Goal: Task Accomplishment & Management: Complete application form

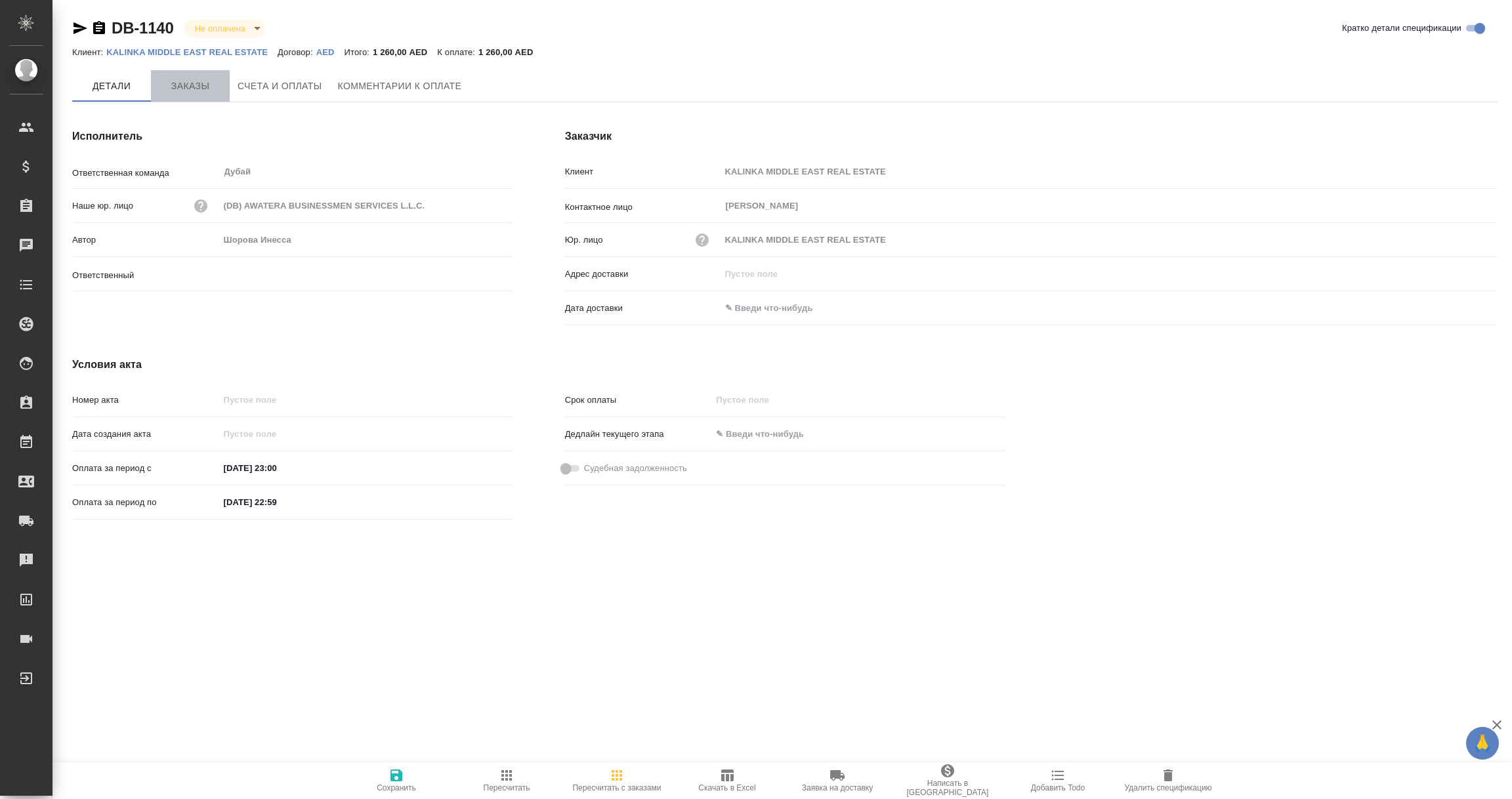
click at [195, 84] on span "Заказы" at bounding box center [189, 86] width 63 height 16
type input "Шорова Инесса"
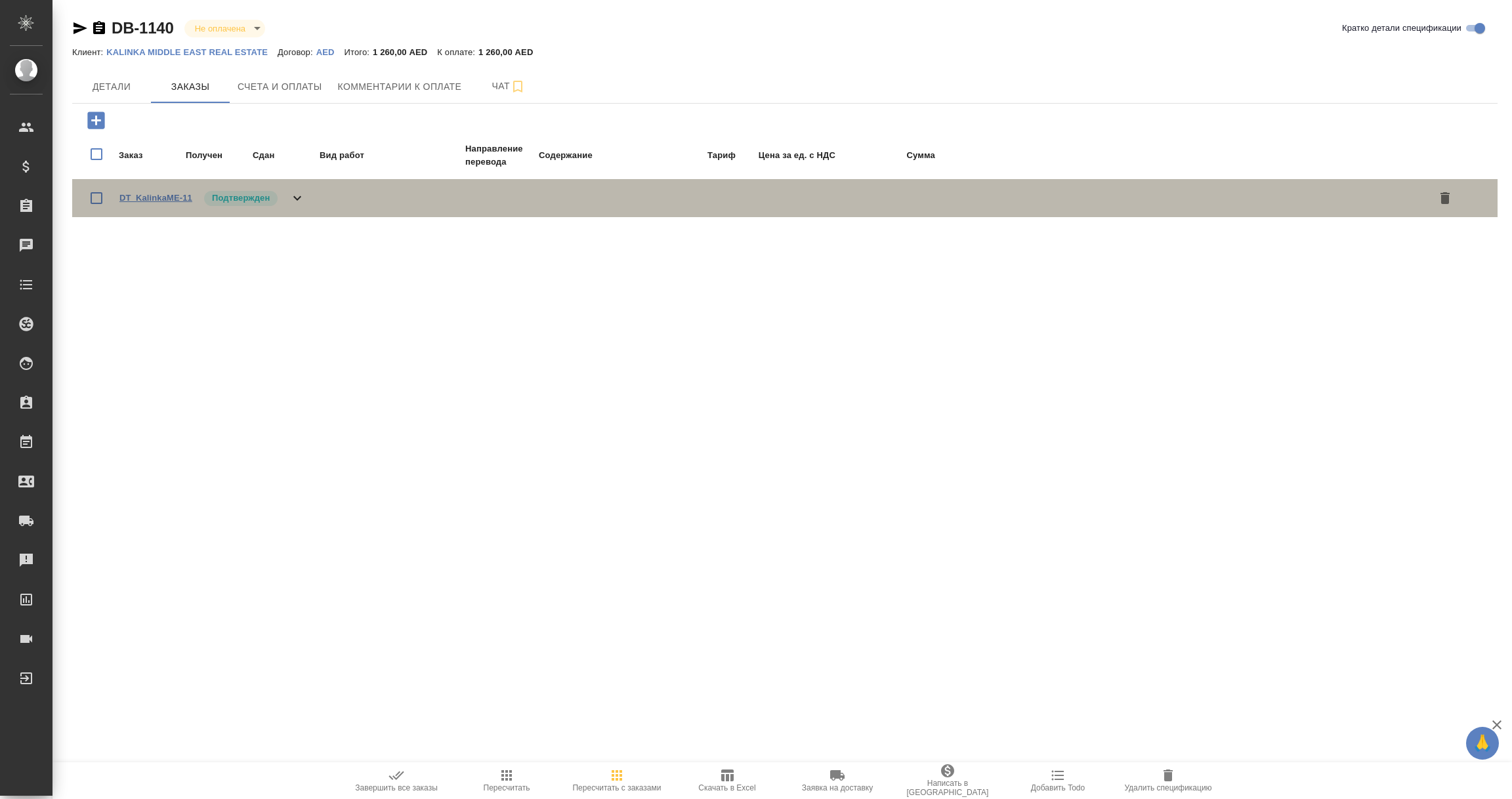
click at [167, 200] on link "DT_KalinkaME-11" at bounding box center [156, 197] width 73 height 9
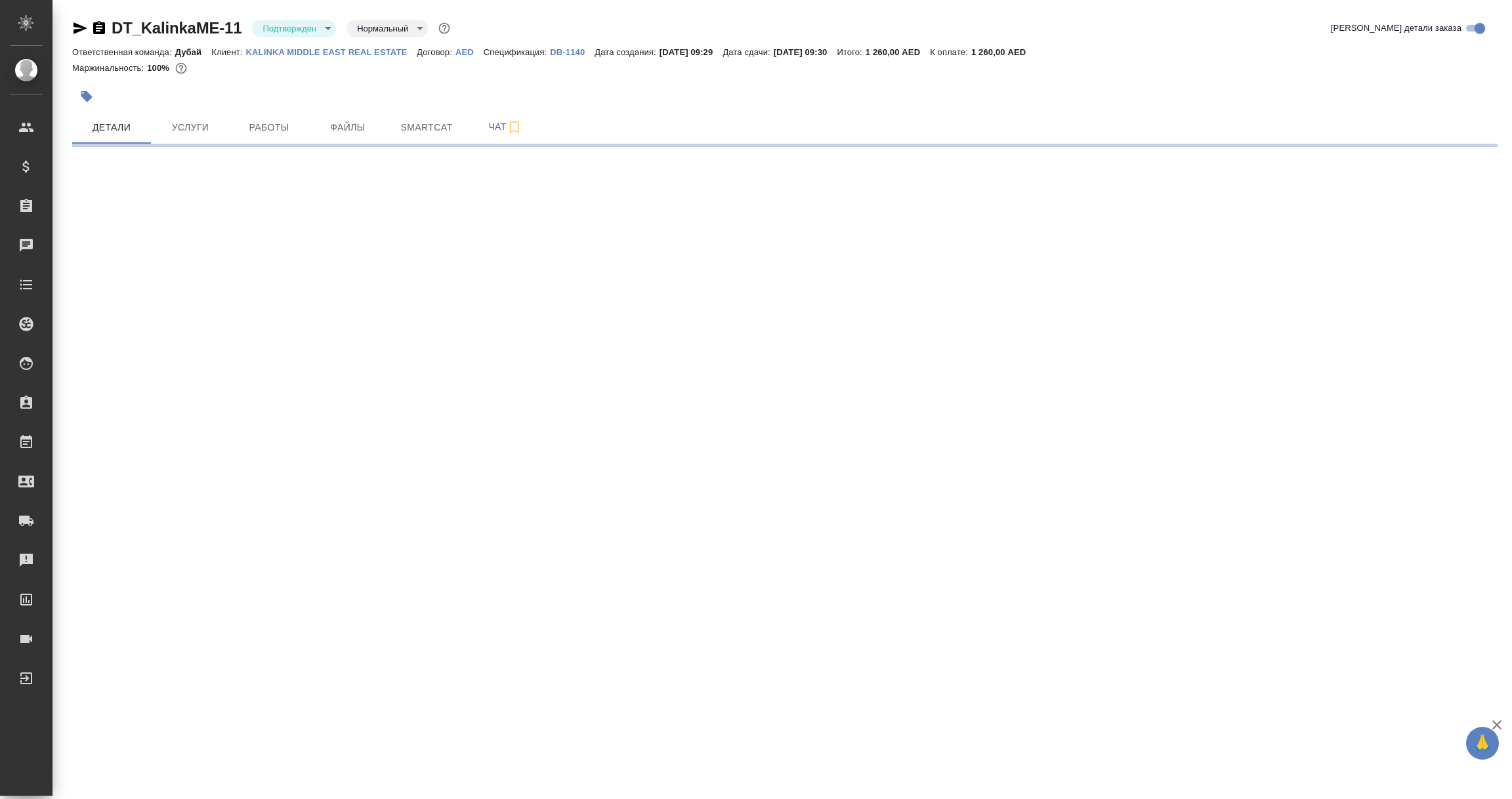
select select "RU"
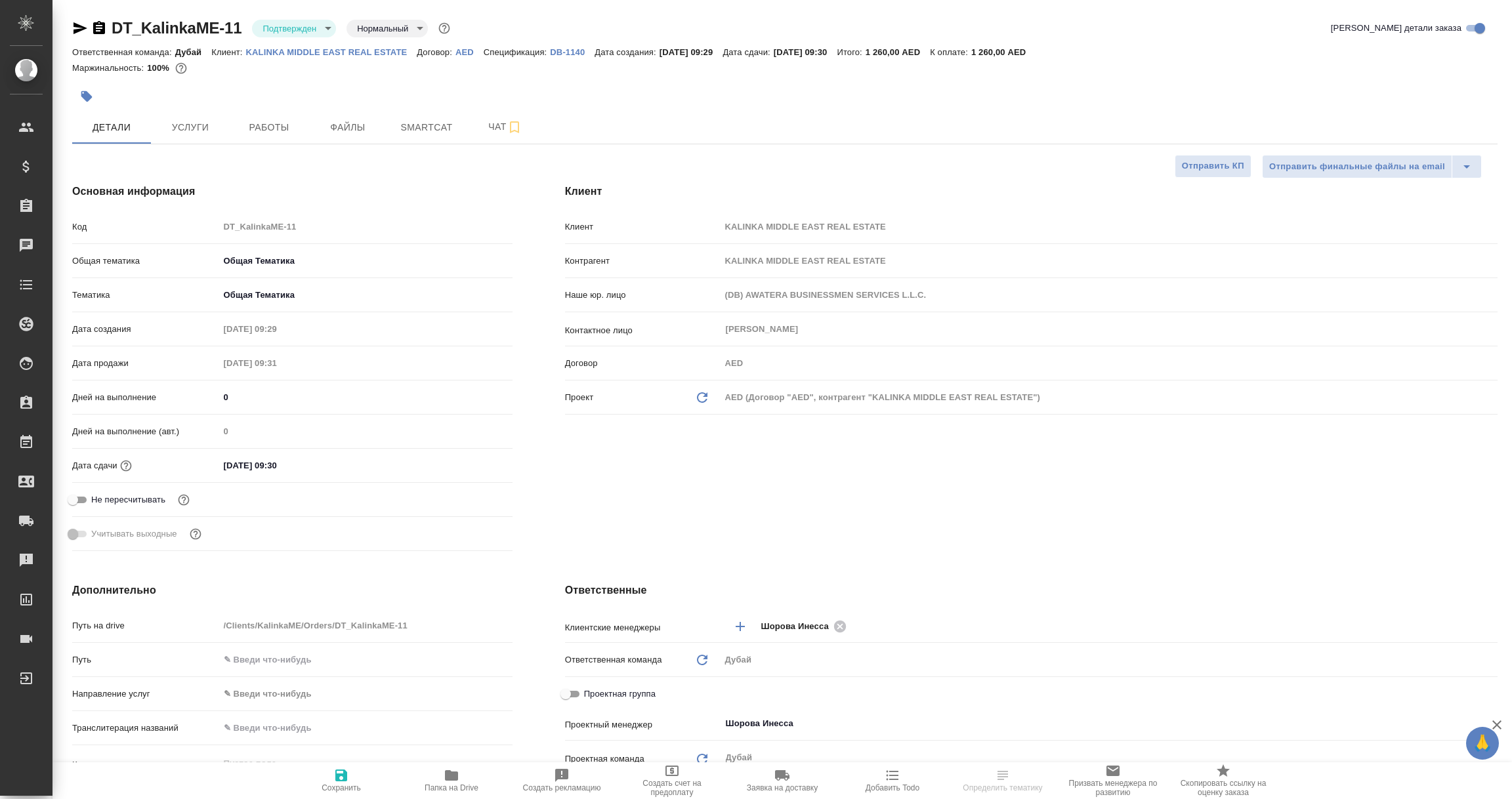
type textarea "x"
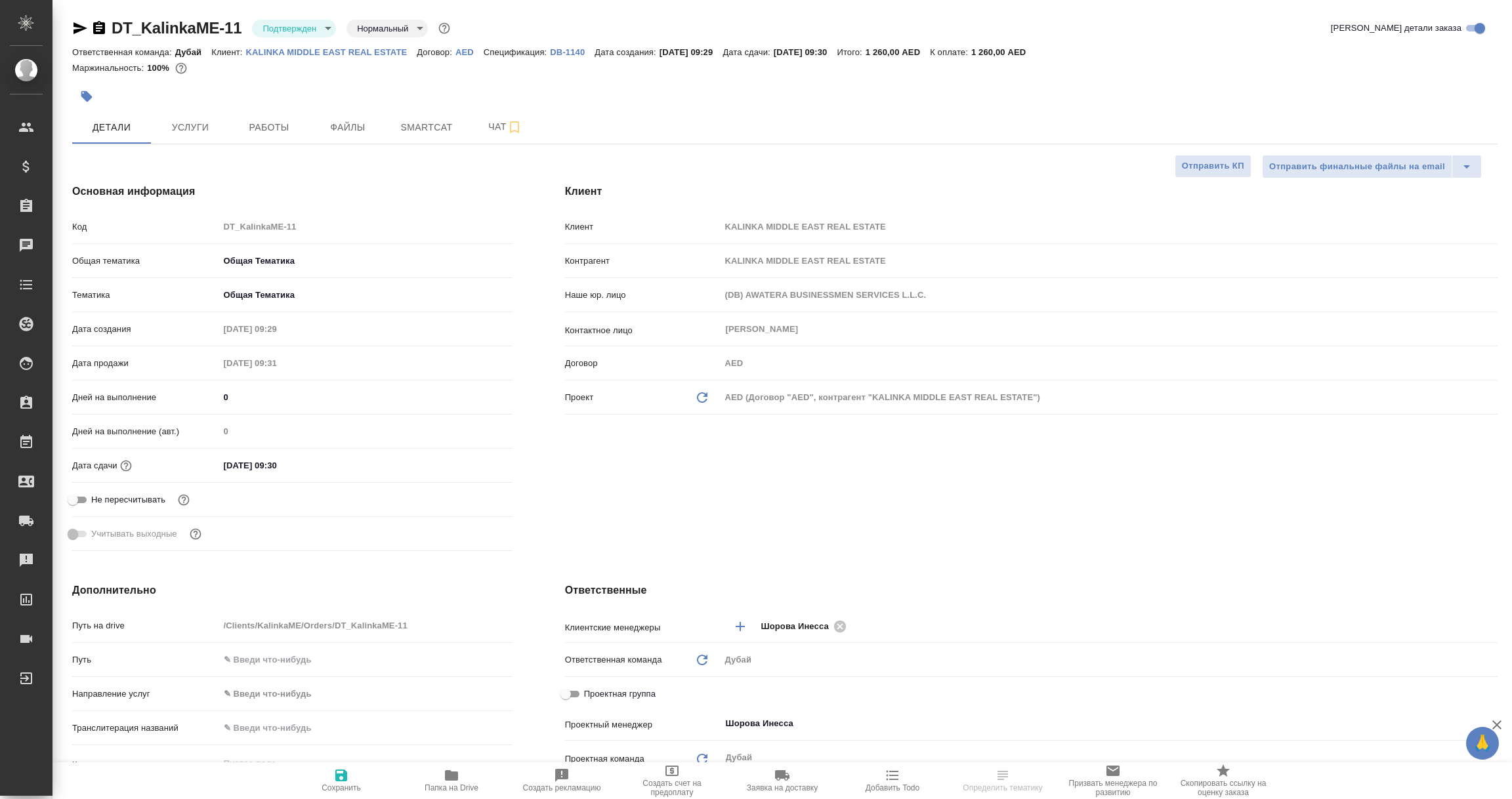
type textarea "x"
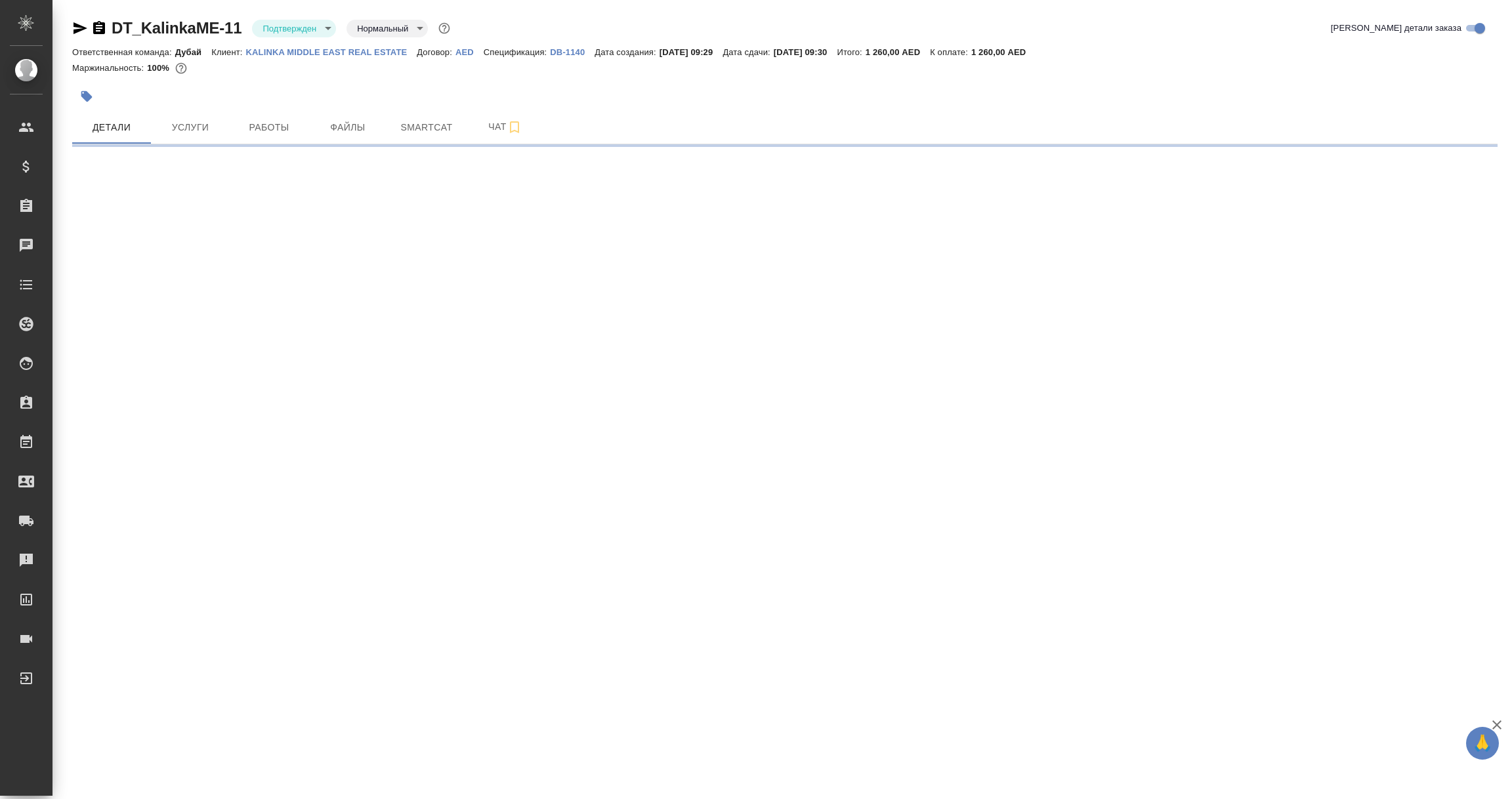
select select "RU"
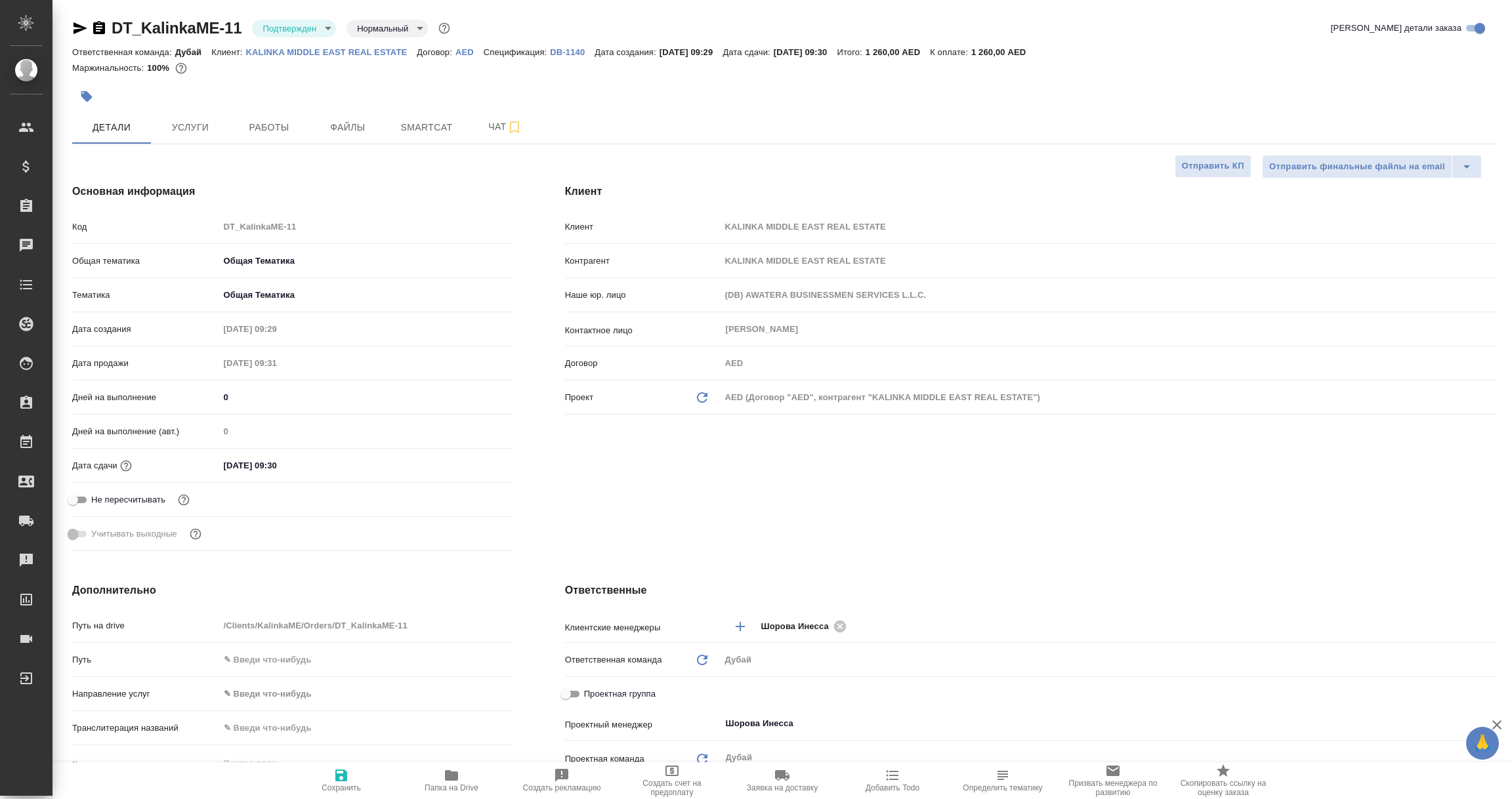
type textarea "x"
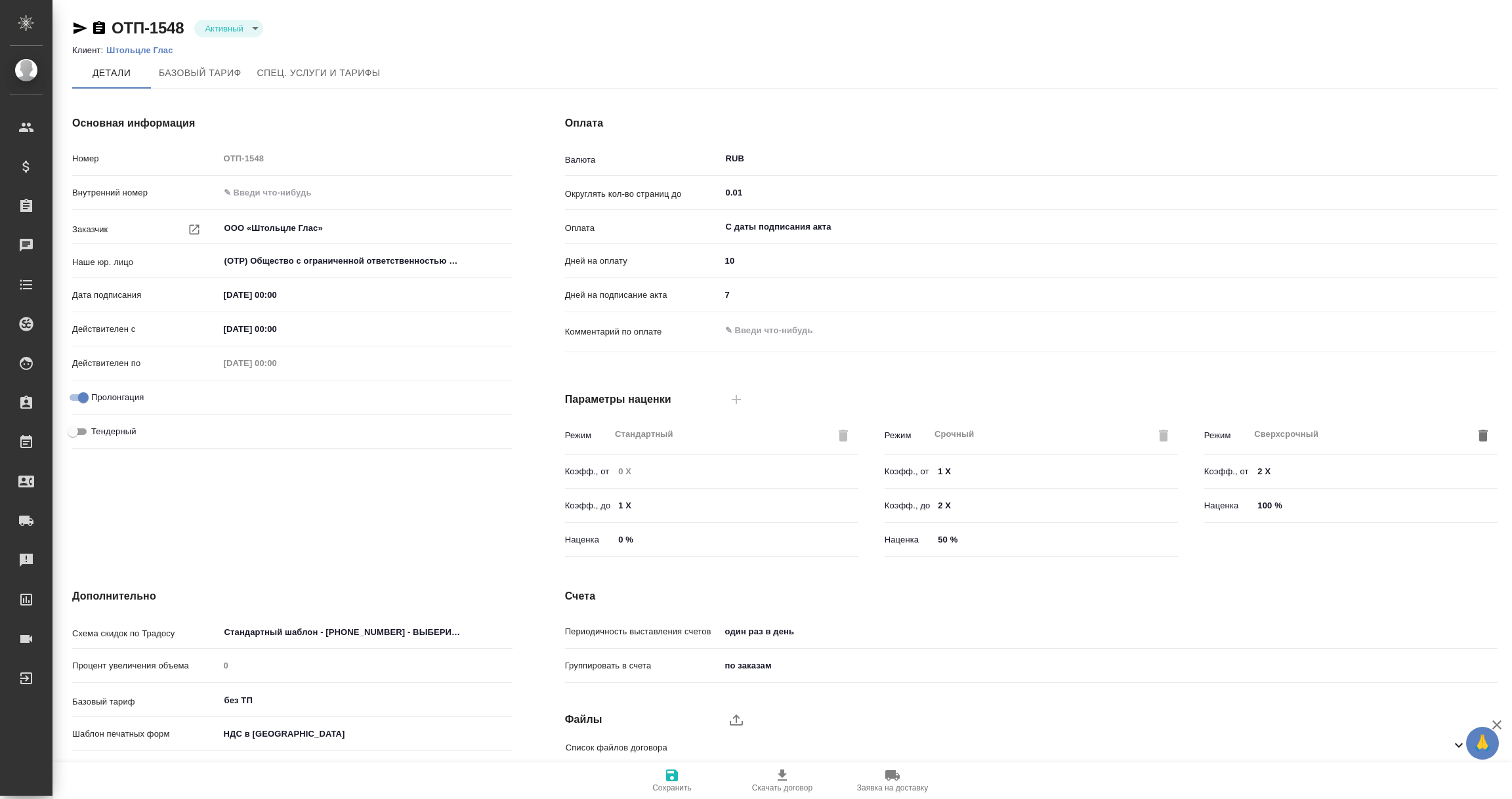
scroll to position [92, 0]
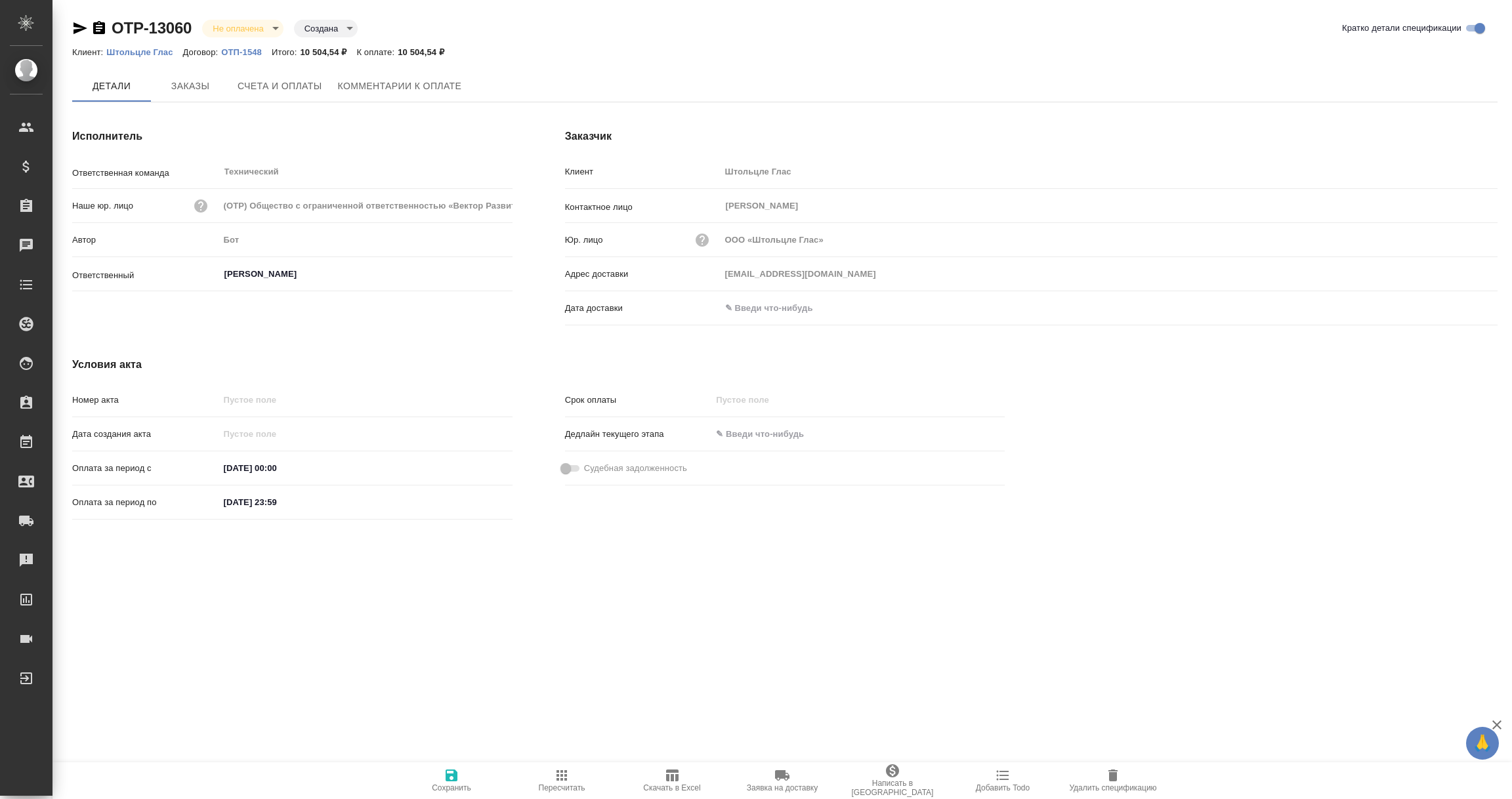
click at [778, 309] on input "text" at bounding box center [778, 308] width 115 height 19
click at [1459, 305] on icon "button" at bounding box center [1459, 307] width 12 height 13
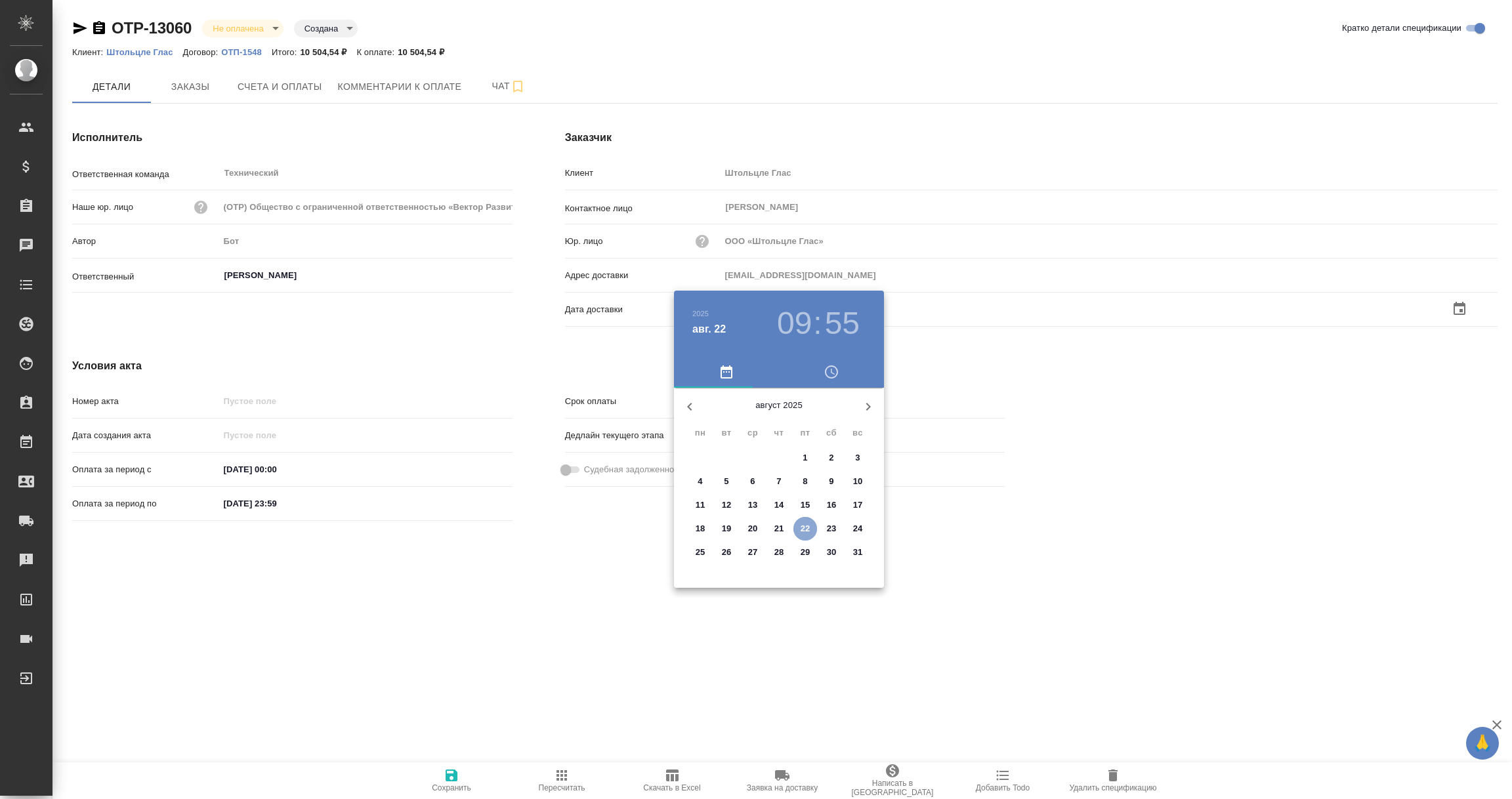
click at [805, 530] on p "22" at bounding box center [805, 529] width 9 height 13
type input "22.08.2025 09:55"
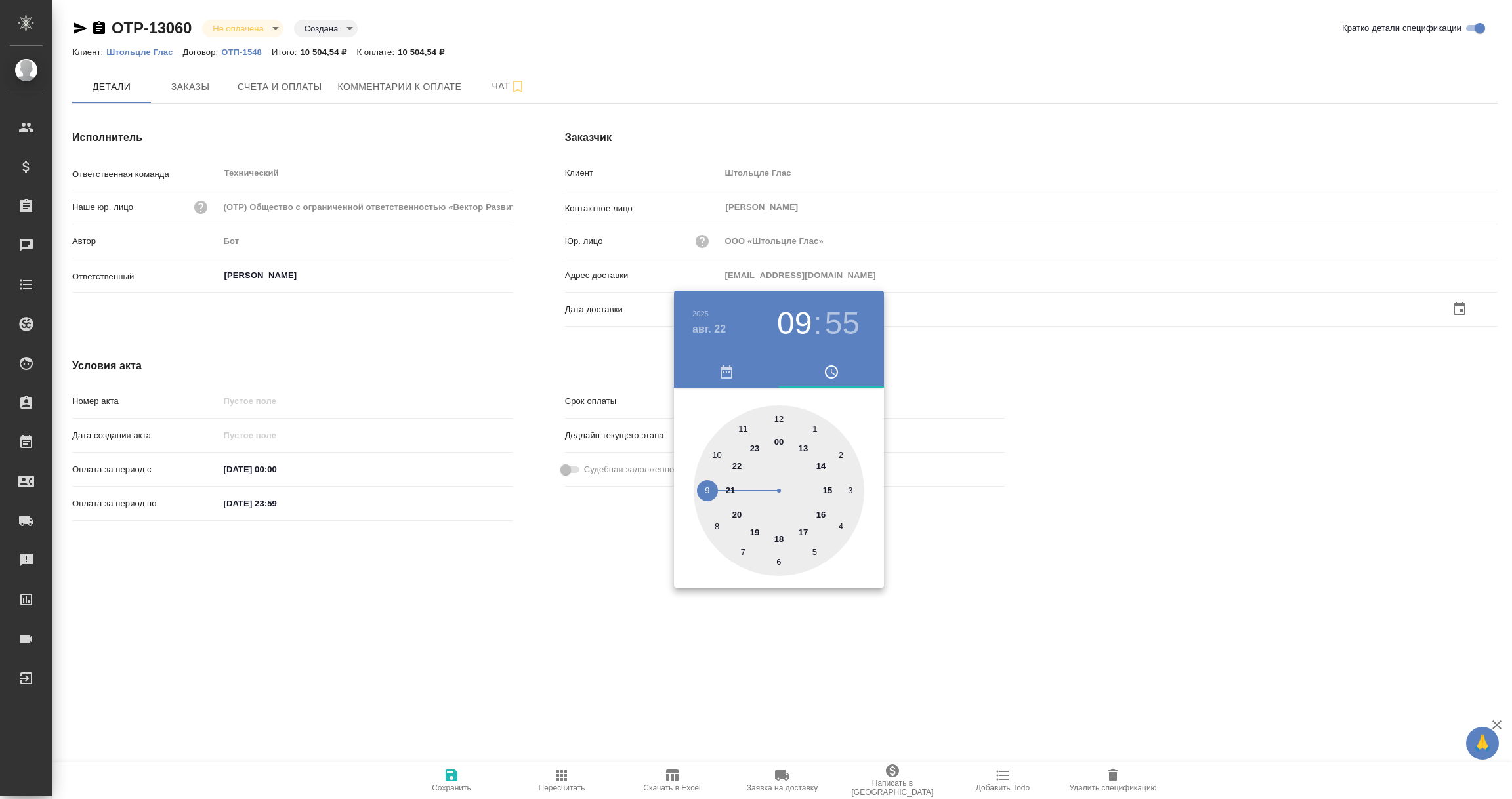
click at [624, 644] on div at bounding box center [756, 400] width 1512 height 799
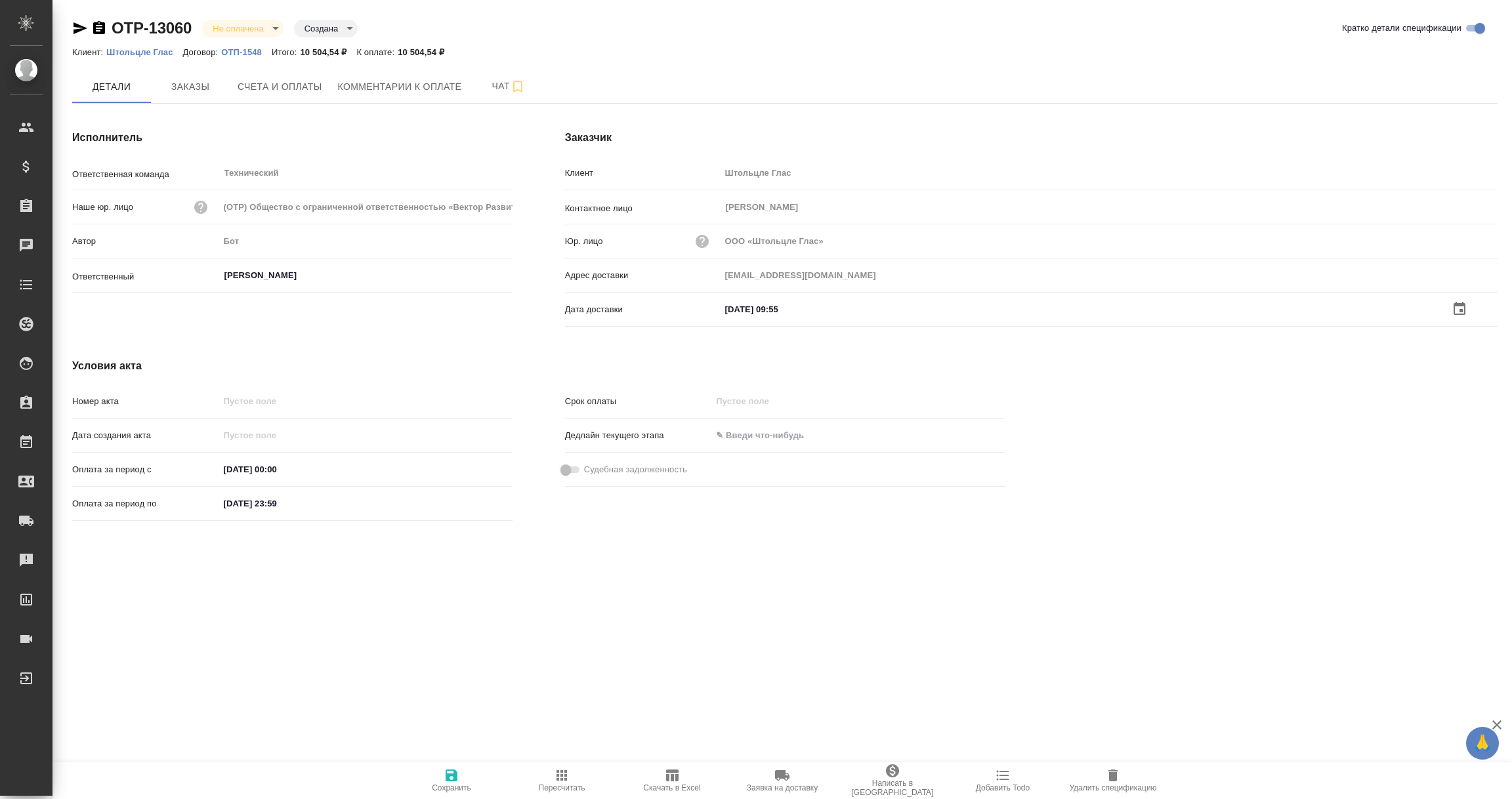
click at [451, 777] on icon "button" at bounding box center [452, 776] width 12 height 12
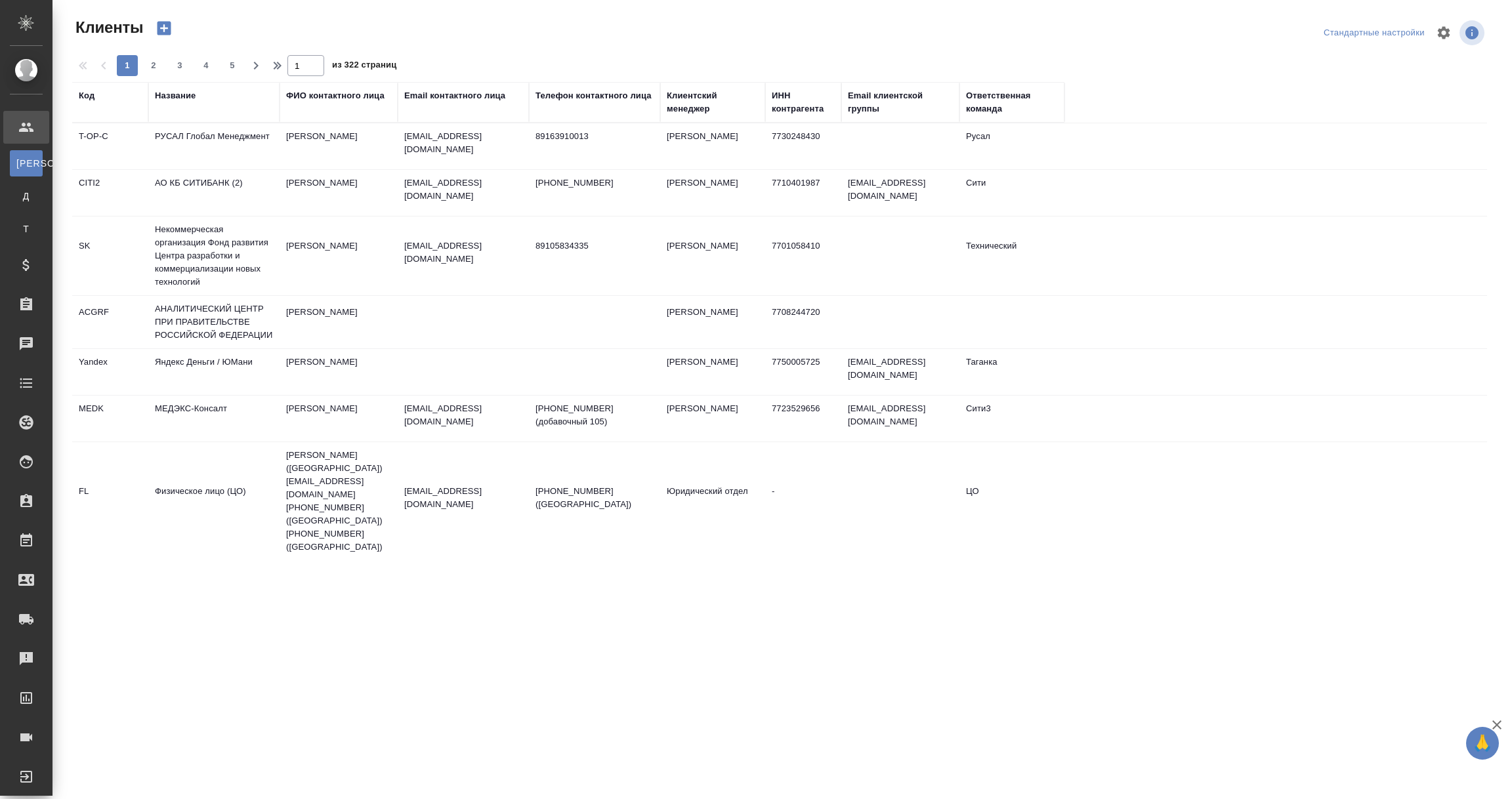
select select "RU"
